Goal: Task Accomplishment & Management: Manage account settings

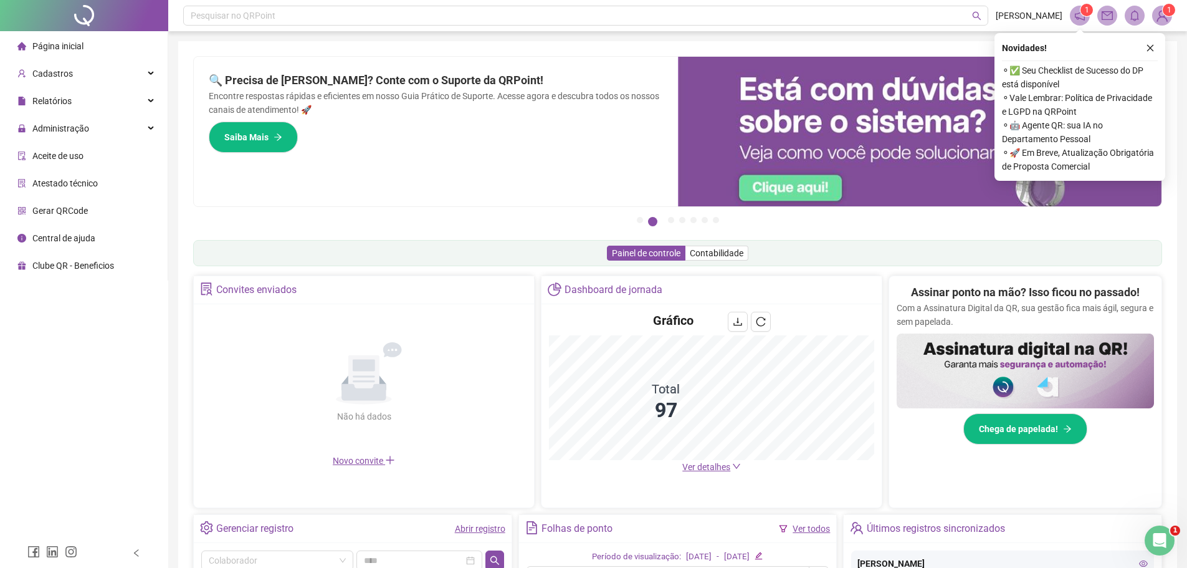
click at [57, 48] on span "Página inicial" at bounding box center [57, 46] width 51 height 10
click at [55, 134] on span "Administração" at bounding box center [53, 128] width 72 height 25
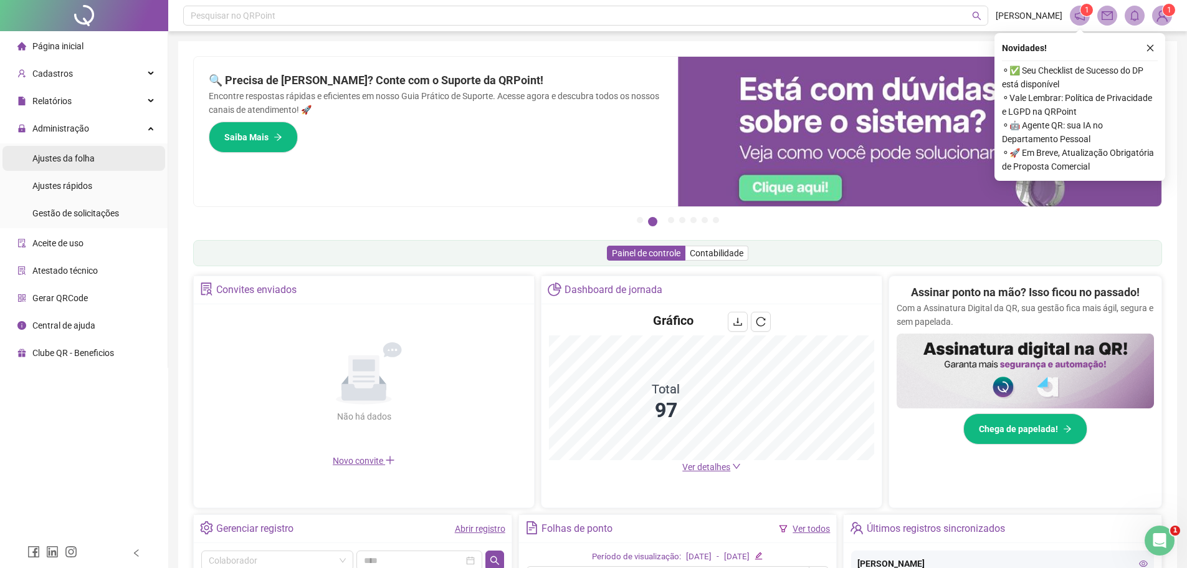
click at [59, 160] on span "Ajustes da folha" at bounding box center [63, 158] width 62 height 10
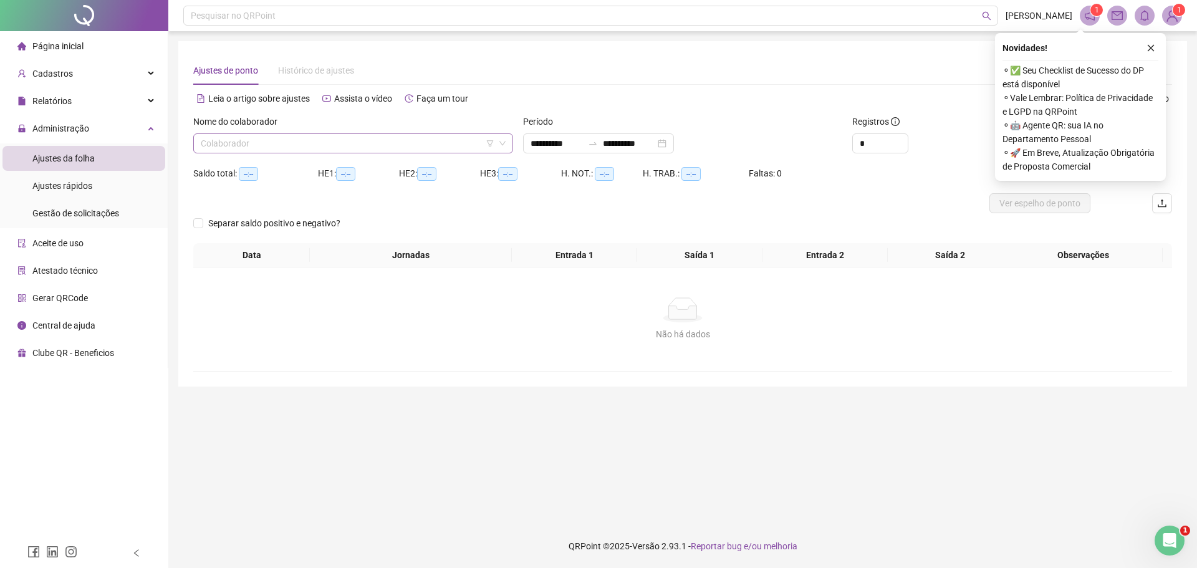
click at [284, 146] on input "search" at bounding box center [348, 143] width 294 height 19
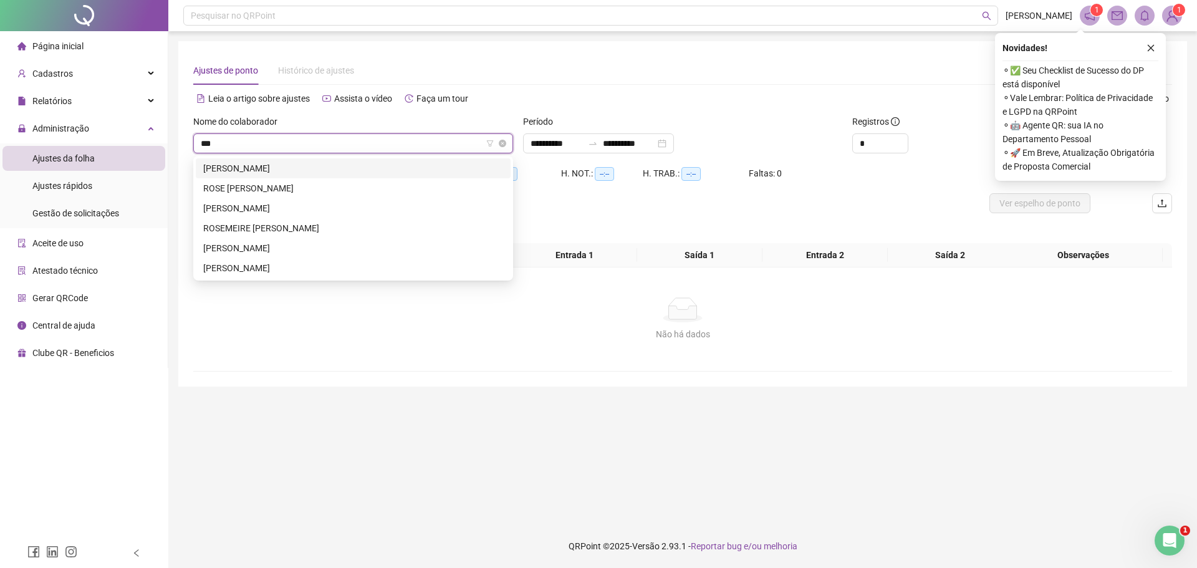
type input "****"
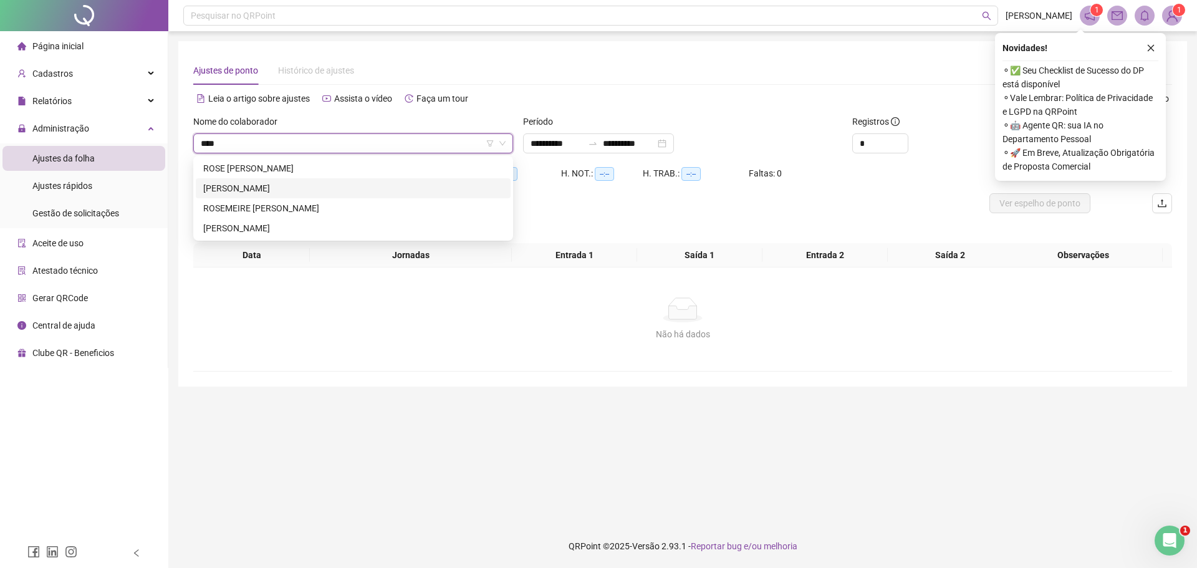
click at [283, 192] on div "[PERSON_NAME]" at bounding box center [353, 188] width 300 height 14
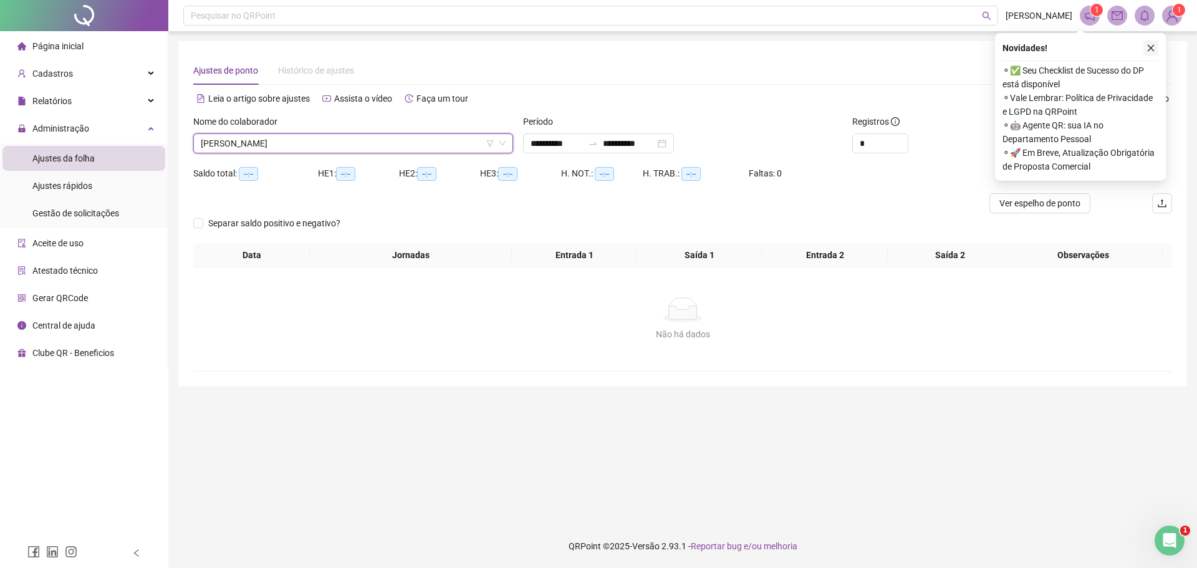
click at [1155, 46] on button "button" at bounding box center [1150, 48] width 15 height 15
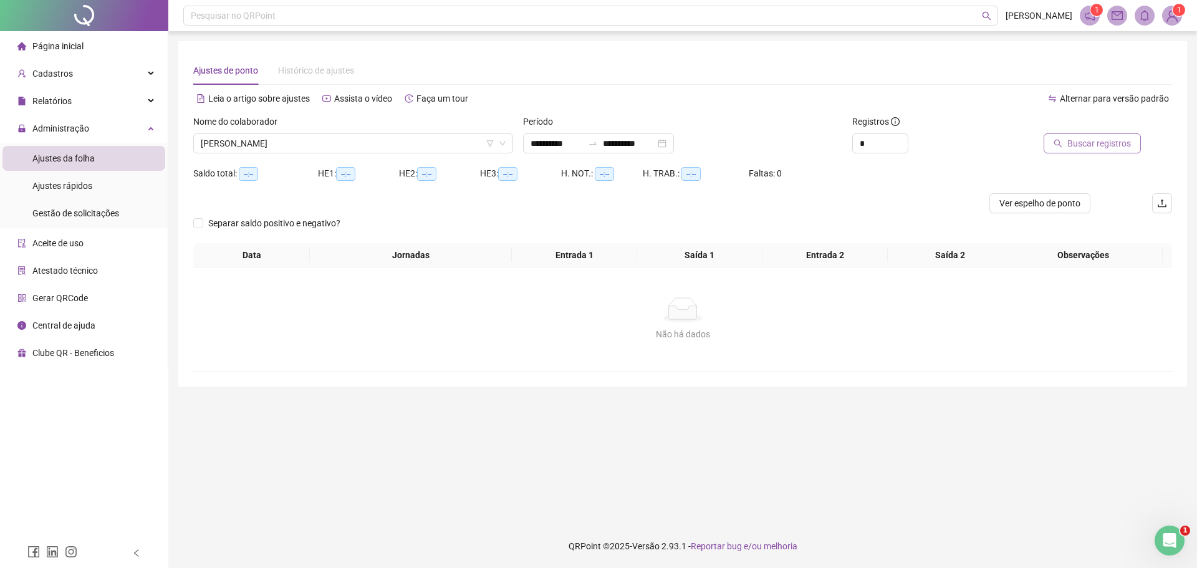
click at [1078, 147] on span "Buscar registros" at bounding box center [1099, 144] width 64 height 14
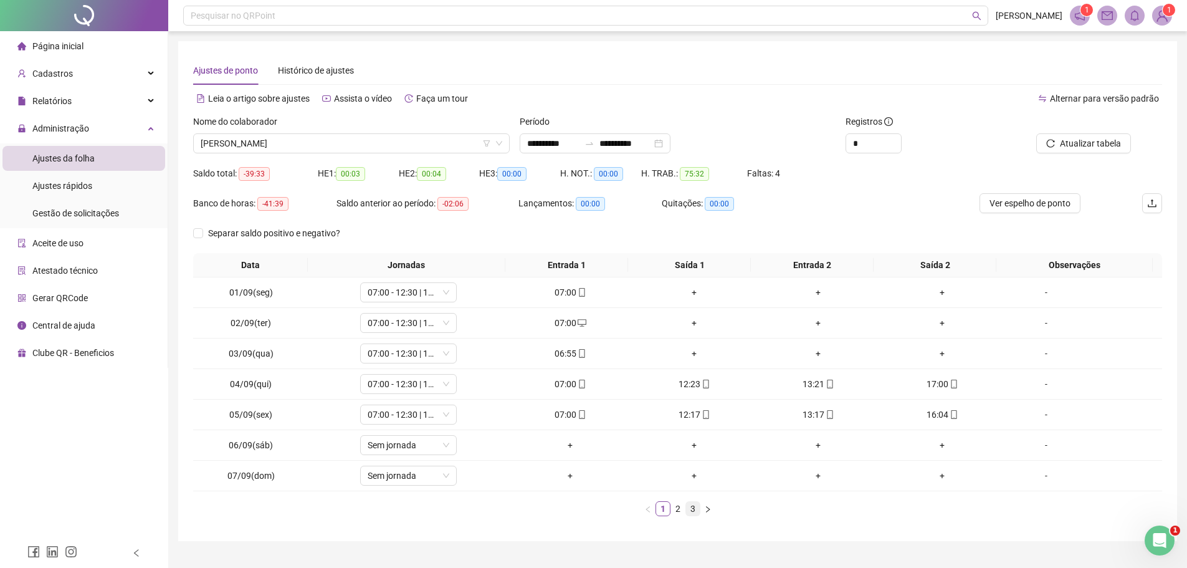
click at [695, 509] on link "3" at bounding box center [693, 509] width 14 height 14
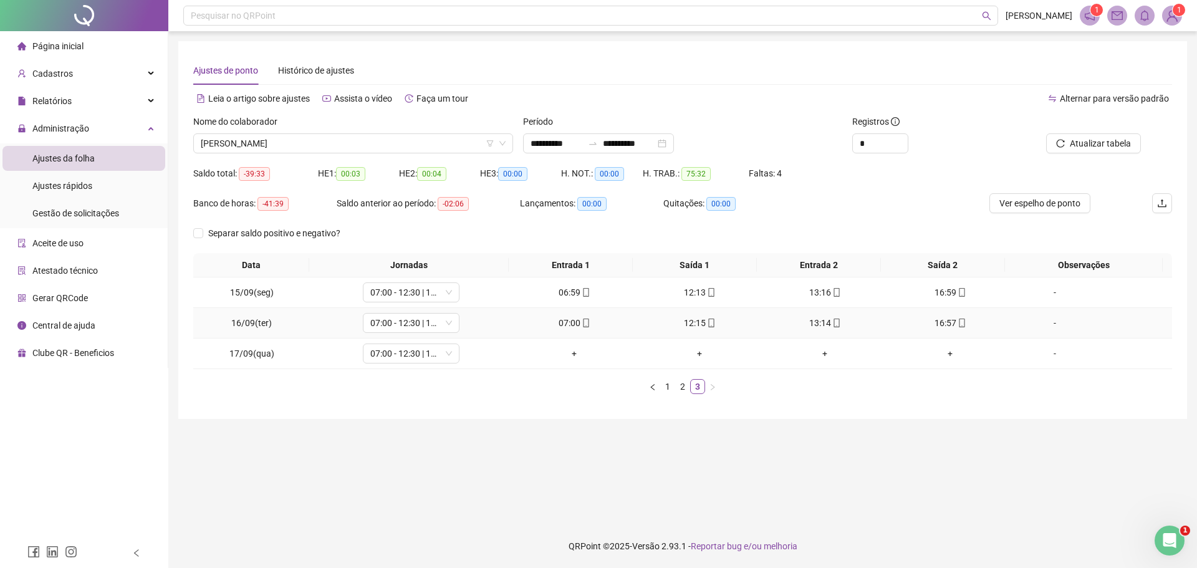
click at [568, 322] on div "07:00" at bounding box center [574, 323] width 115 height 14
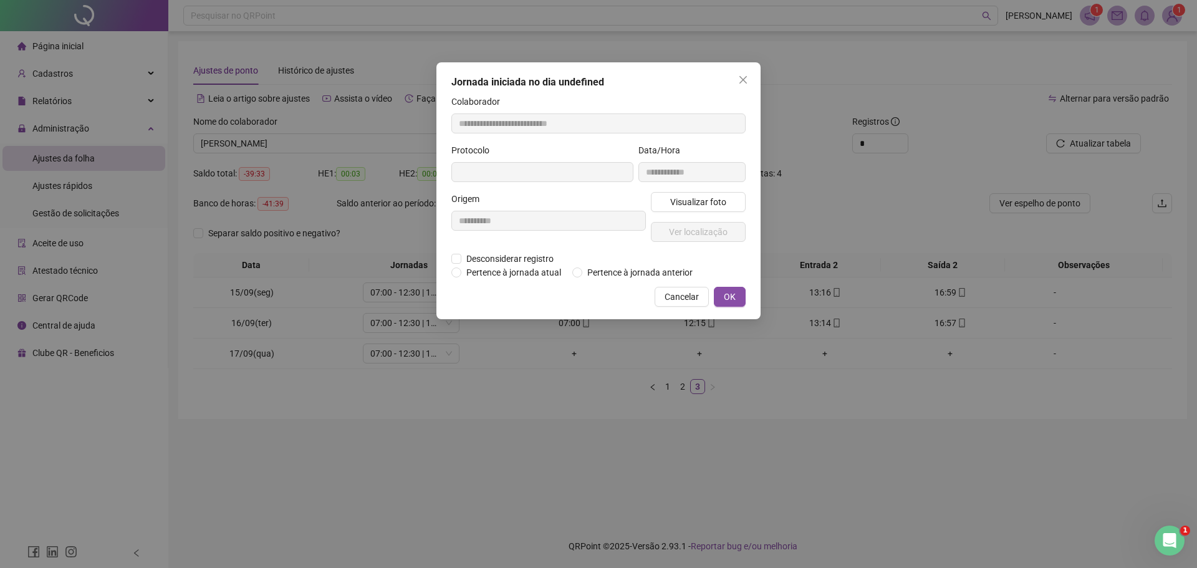
type input "**********"
click at [686, 197] on span "Visualizar foto" at bounding box center [698, 203] width 56 height 14
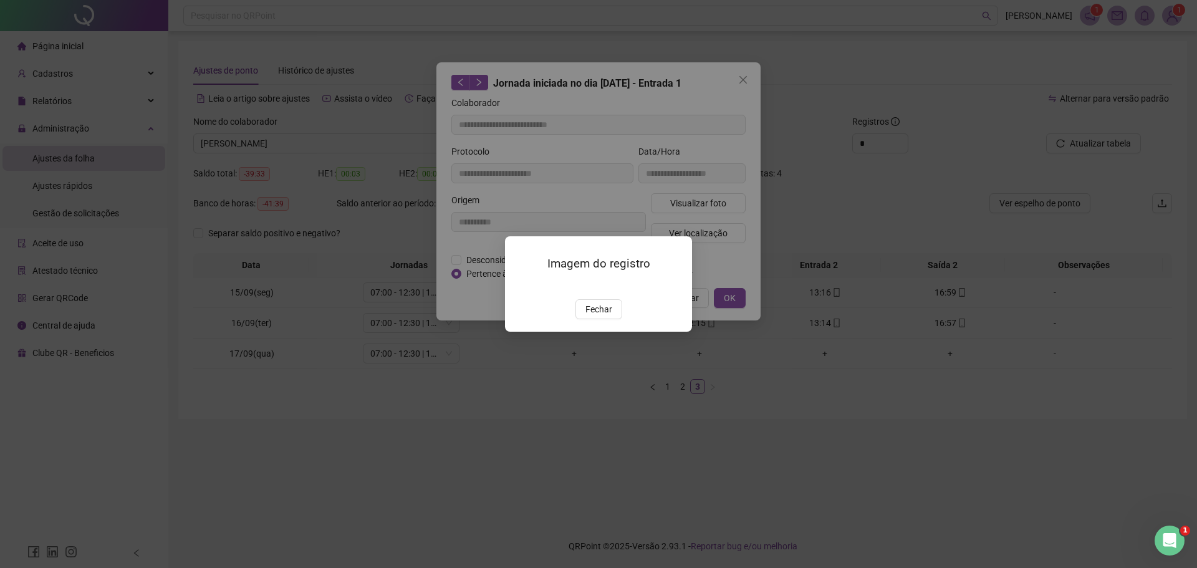
click at [641, 280] on div at bounding box center [598, 285] width 157 height 14
click at [598, 316] on span "Fechar" at bounding box center [598, 309] width 27 height 14
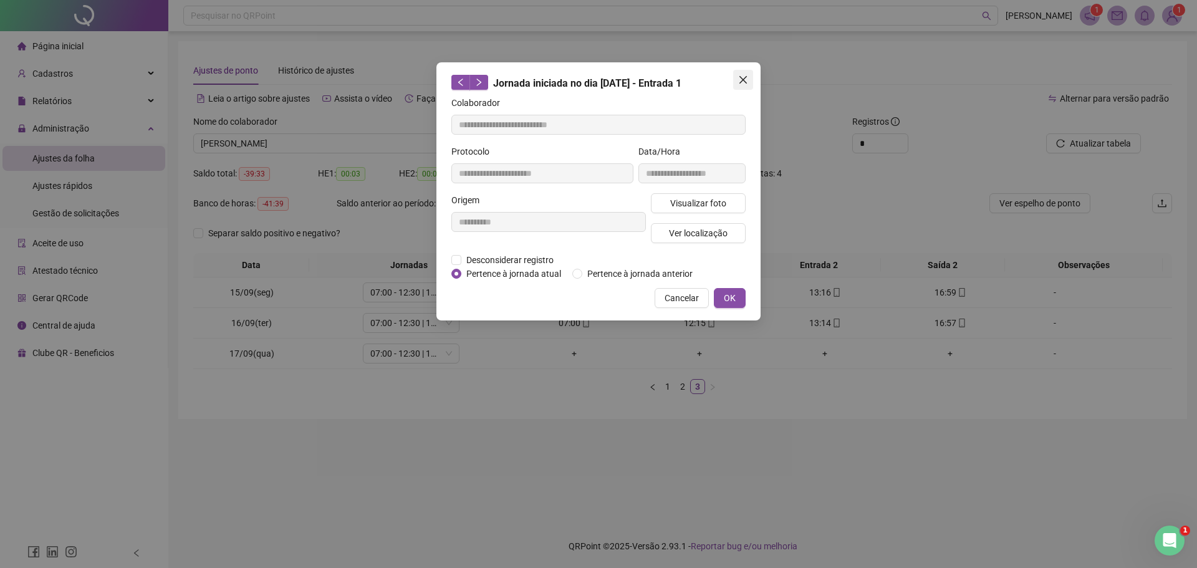
click at [743, 82] on icon "close" at bounding box center [743, 80] width 10 height 10
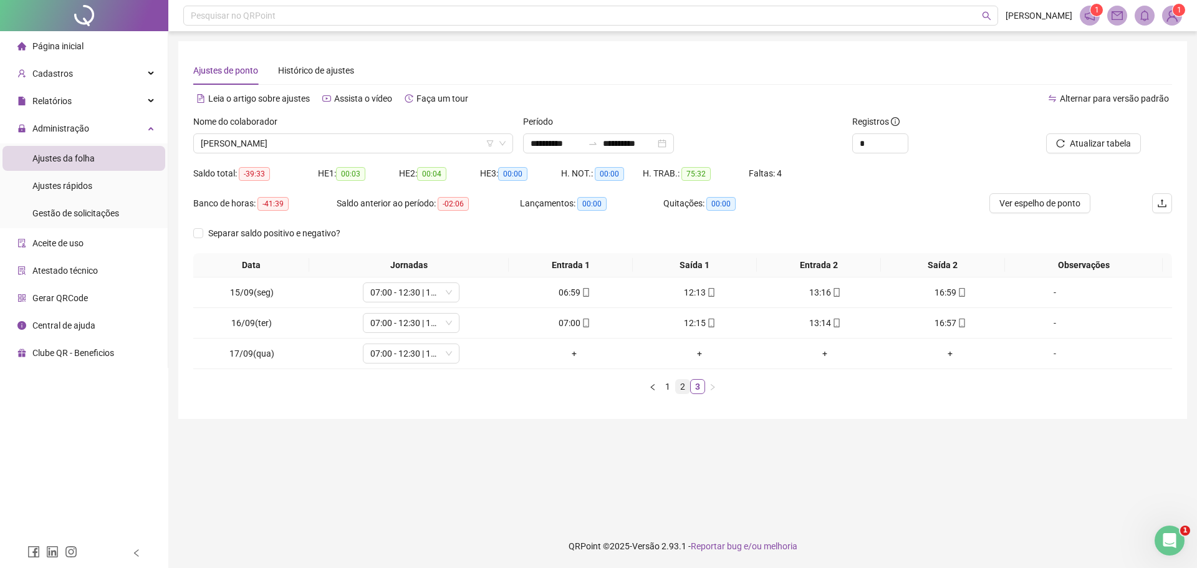
click at [681, 388] on link "2" at bounding box center [683, 387] width 14 height 14
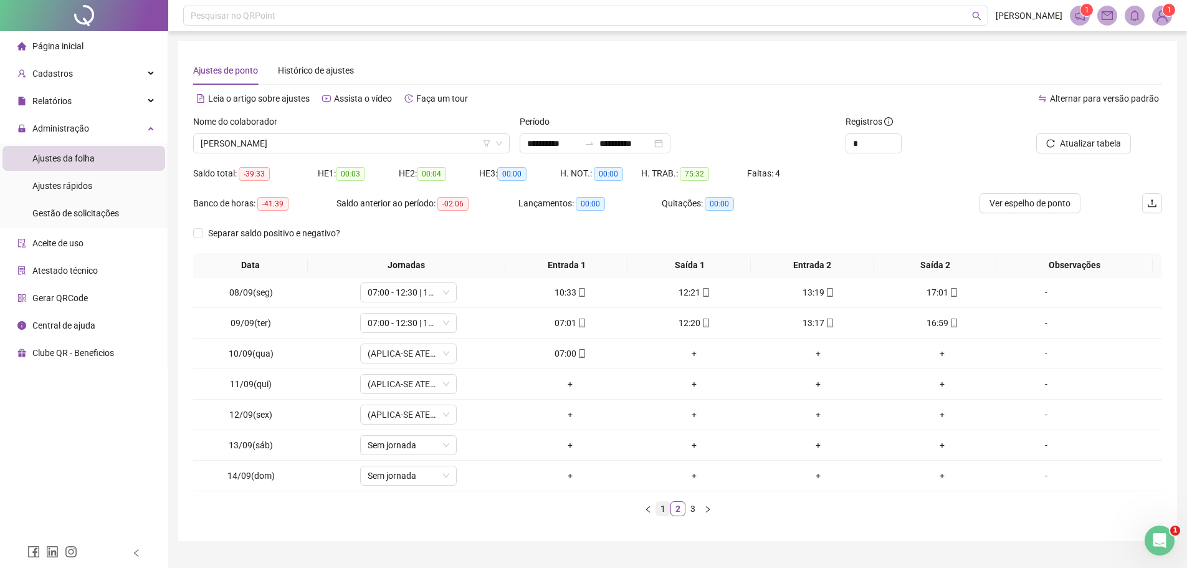
click at [662, 509] on link "1" at bounding box center [663, 509] width 14 height 14
click at [678, 507] on link "2" at bounding box center [678, 509] width 14 height 14
click at [578, 293] on icon "mobile" at bounding box center [582, 292] width 9 height 9
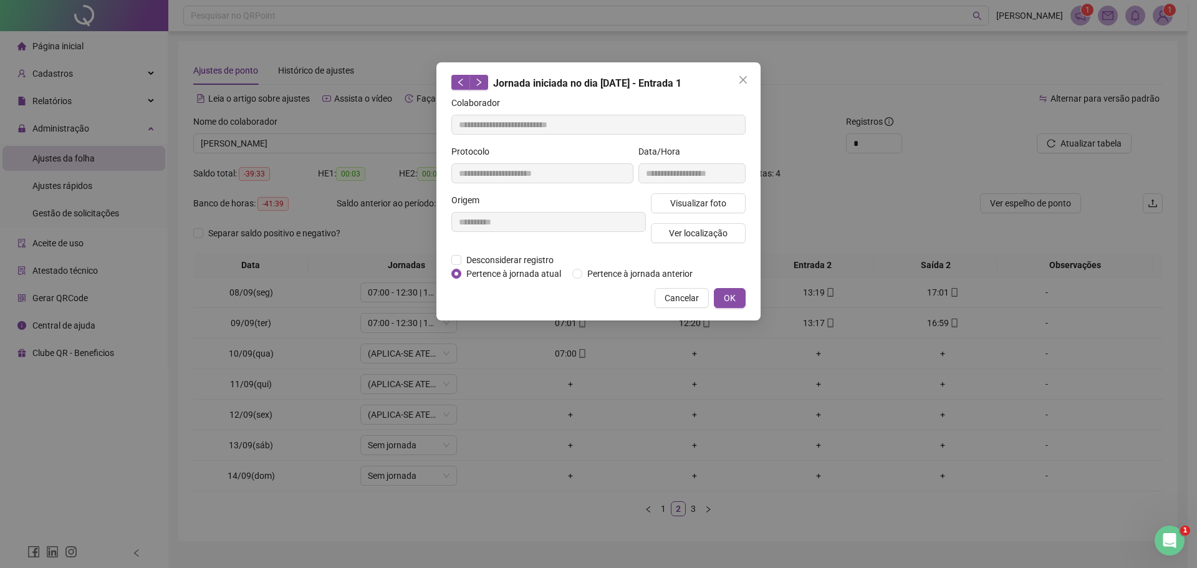
type input "**********"
click at [707, 207] on span "Visualizar foto" at bounding box center [698, 203] width 56 height 14
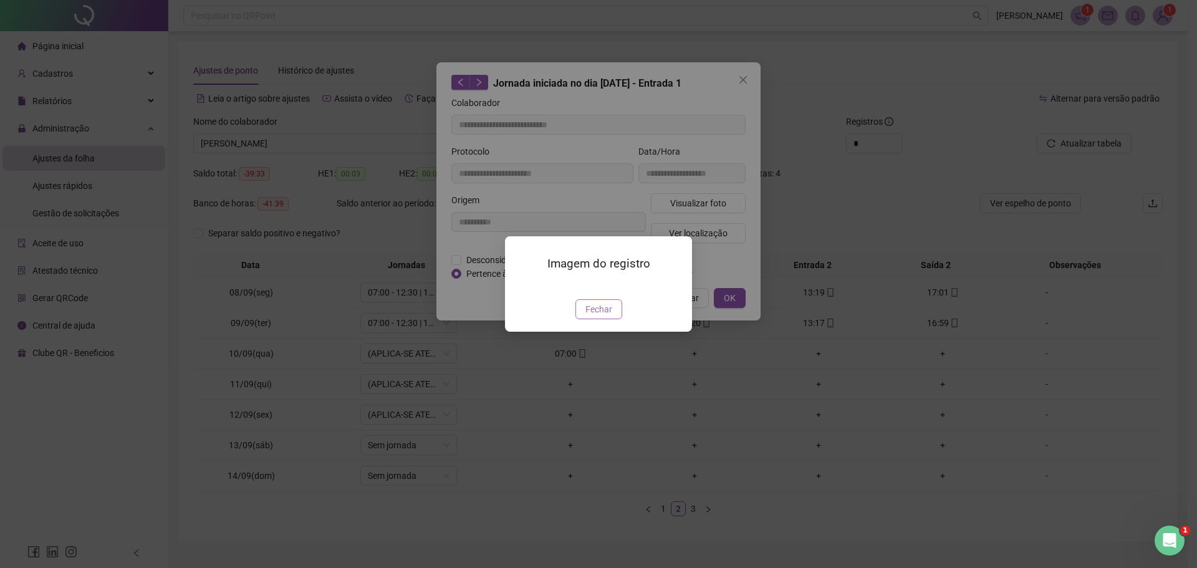
click at [583, 319] on button "Fechar" at bounding box center [598, 309] width 47 height 20
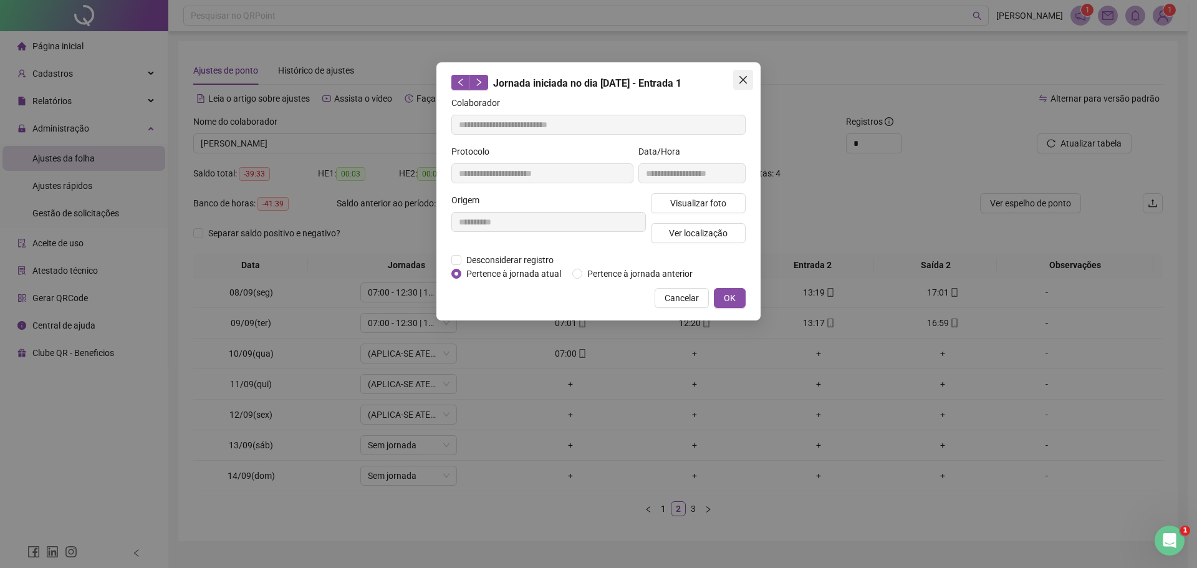
click at [747, 85] on button "Close" at bounding box center [743, 80] width 20 height 20
